Goal: Book appointment/travel/reservation

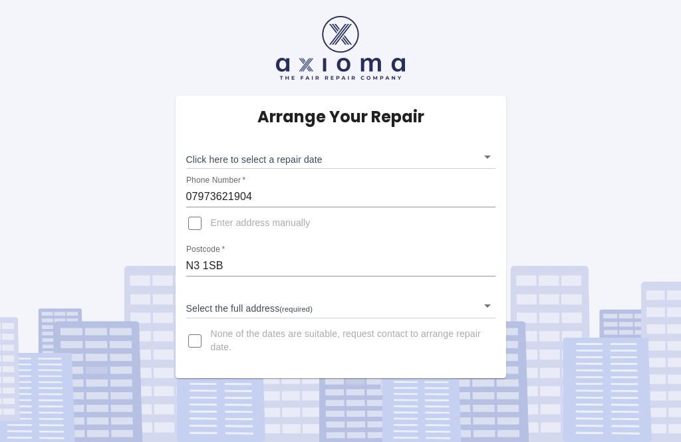
scroll to position [43, 0]
click at [491, 264] on body "Arrange Your Repair Click here to select a repair date ​ Phone Number   * 07973…" at bounding box center [340, 221] width 681 height 442
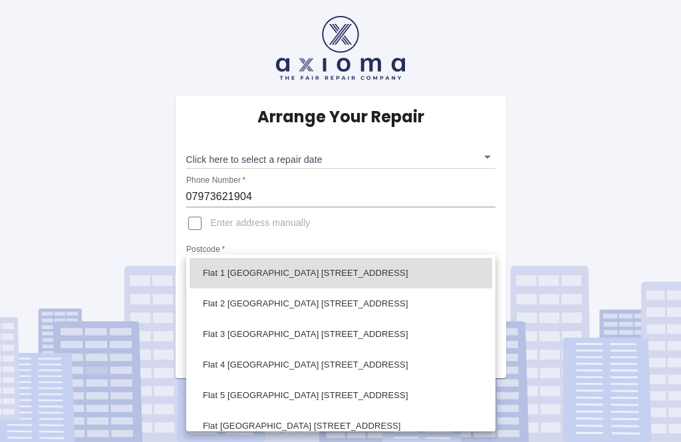
click at [258, 305] on li "Flat 2 Blake Lodge 64 Hendon Lane London" at bounding box center [340, 304] width 303 height 31
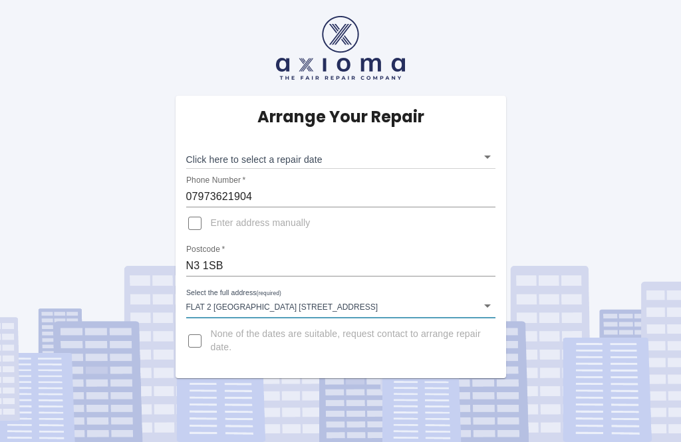
click at [489, 265] on body "Arrange Your Repair Click here to select a repair date ​ Phone Number   * 07973…" at bounding box center [340, 221] width 681 height 442
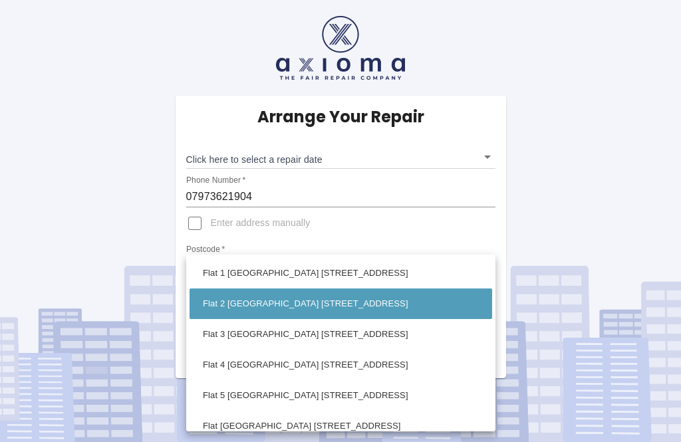
click at [490, 361] on li "Flat 4 Blake Lodge 64 Hendon Lane London" at bounding box center [340, 365] width 303 height 31
type input "Flat 4 Blake Lodge 64 Hendon Lane London"
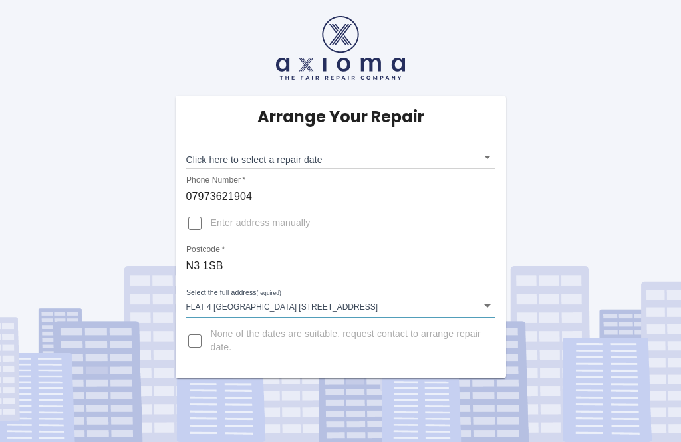
click at [493, 116] on body "Arrange Your Repair Click here to select a repair date ​ Phone Number   * 07973…" at bounding box center [340, 221] width 681 height 442
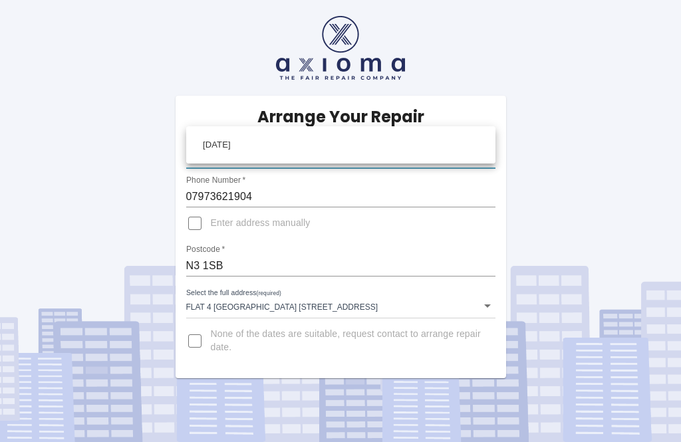
click at [493, 113] on div at bounding box center [340, 221] width 681 height 442
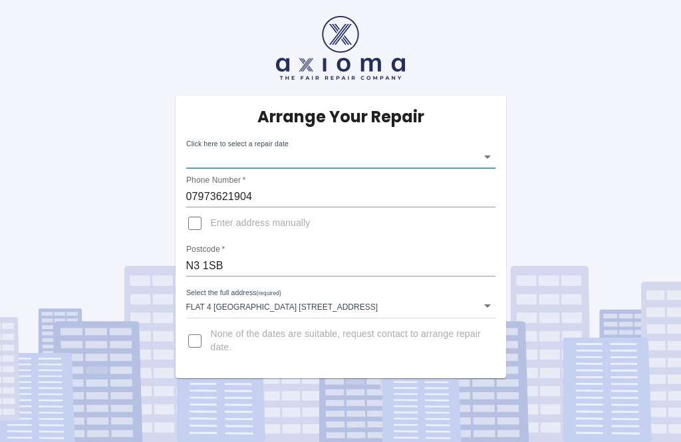
click at [485, 111] on body "Arrange Your Repair Click here to select a repair date ​ Phone Number   * 07973…" at bounding box center [340, 221] width 681 height 442
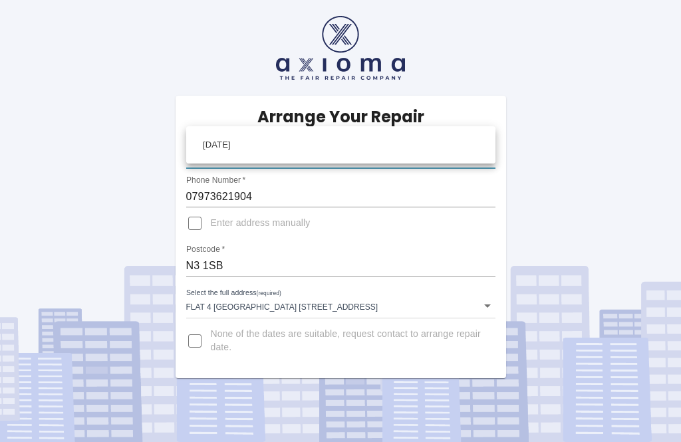
click at [303, 152] on li "Mon Oct 27 2025" at bounding box center [340, 145] width 303 height 31
type input "2025-10-27T00:00:00.000Z"
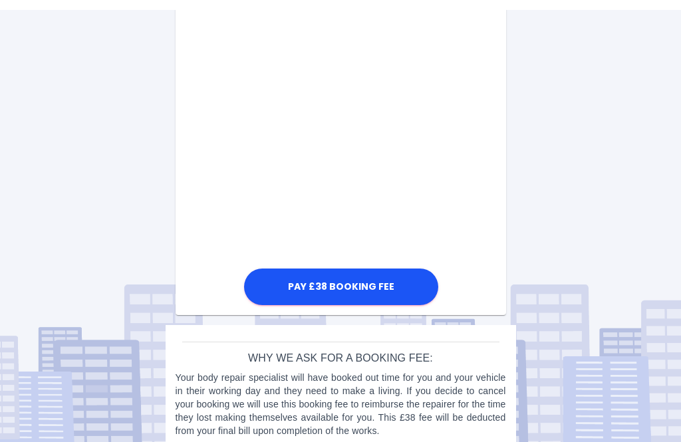
scroll to position [815, 0]
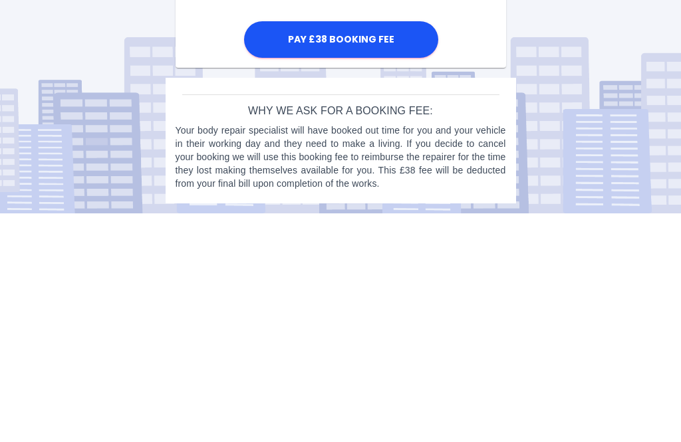
click at [348, 250] on button "Pay £38 Booking Fee" at bounding box center [341, 268] width 194 height 37
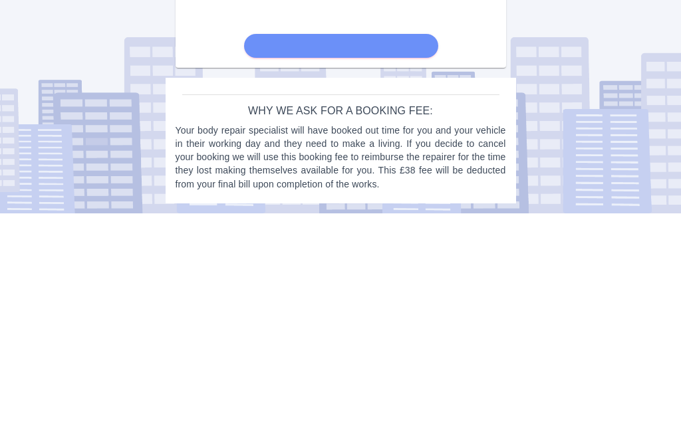
scroll to position [761, 0]
